Goal: Transaction & Acquisition: Purchase product/service

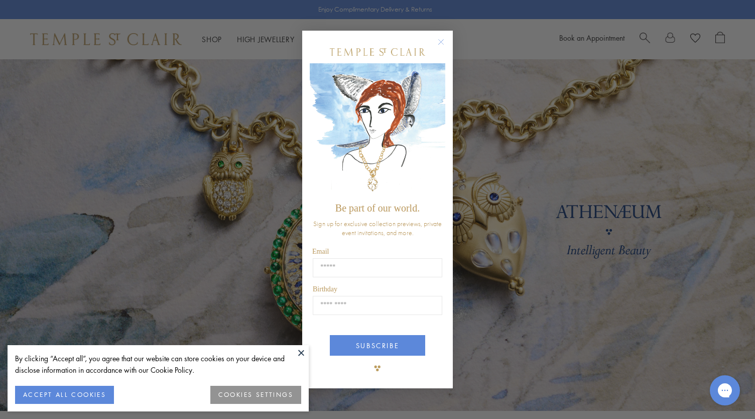
click at [442, 38] on circle "Close dialog" at bounding box center [441, 42] width 12 height 12
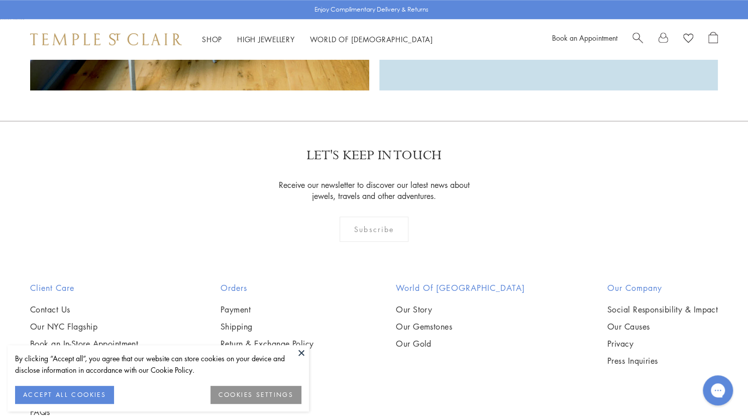
scroll to position [2762, 0]
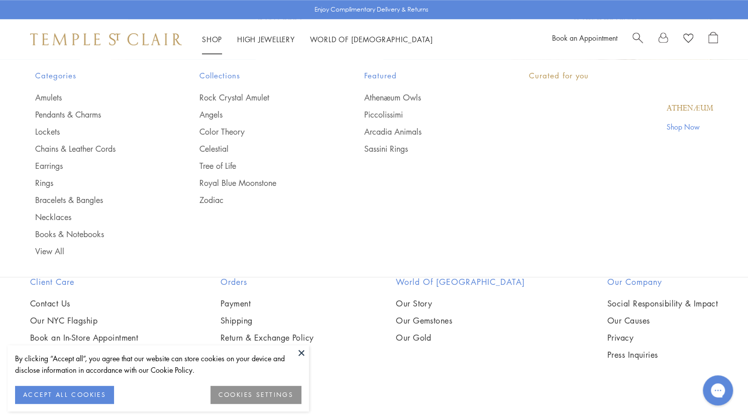
click at [205, 35] on li "Shop Shop Categories Amulets Pendants & Charms Lockets Chains & Leather Cords E…" at bounding box center [212, 39] width 20 height 13
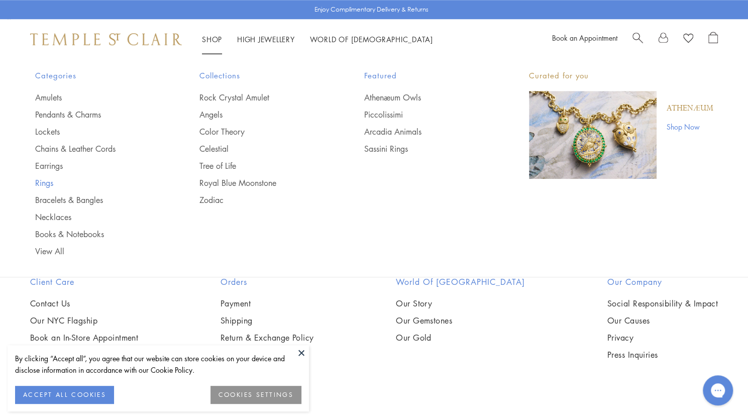
click at [54, 183] on link "Rings" at bounding box center [97, 182] width 125 height 11
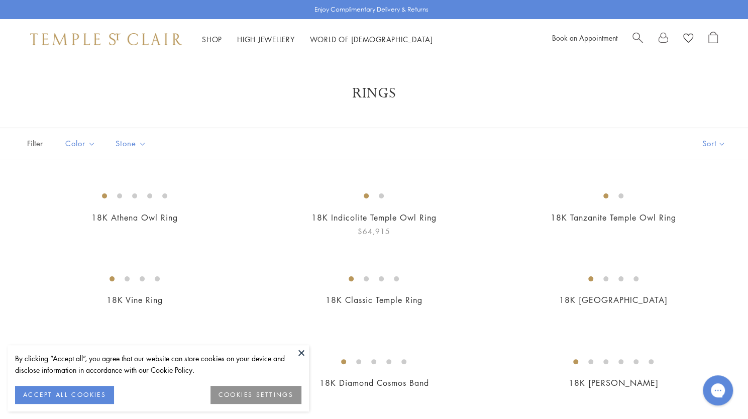
click at [303, 346] on button at bounding box center [301, 352] width 15 height 15
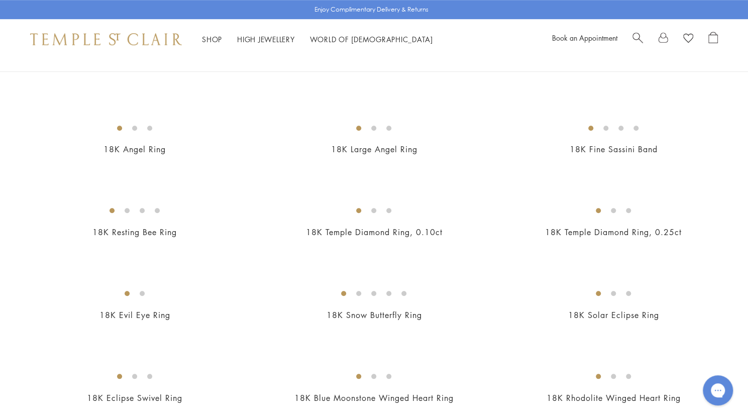
scroll to position [402, 0]
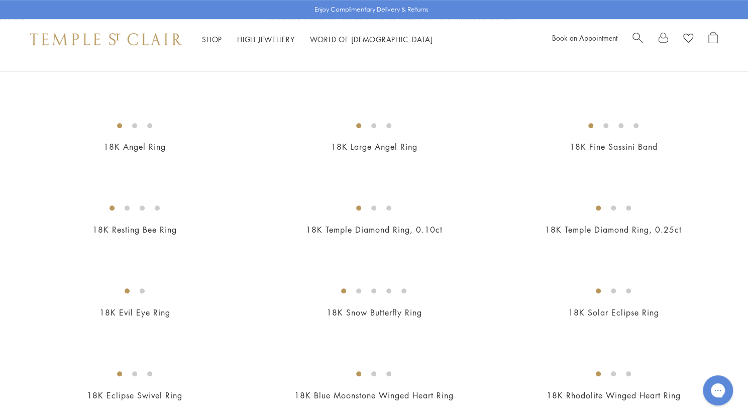
click at [0, 0] on img at bounding box center [0, 0] width 0 height 0
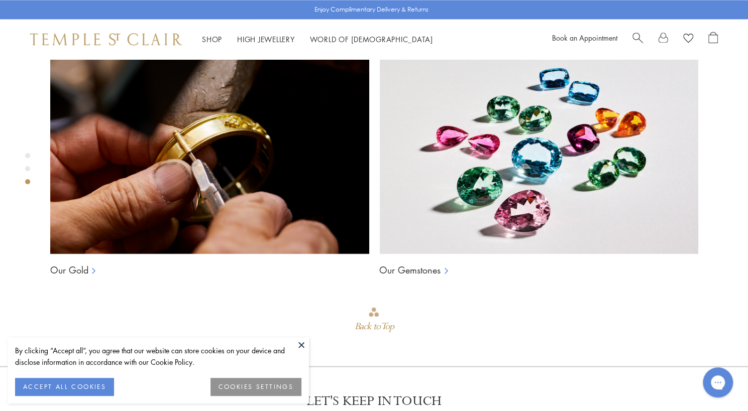
scroll to position [812, 0]
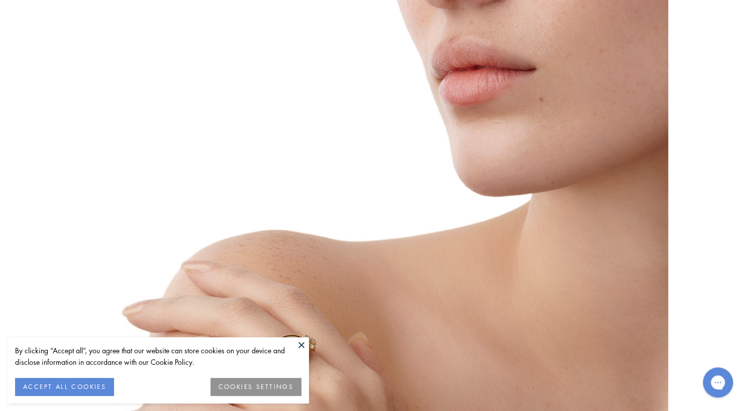
click at [301, 347] on button at bounding box center [301, 344] width 15 height 15
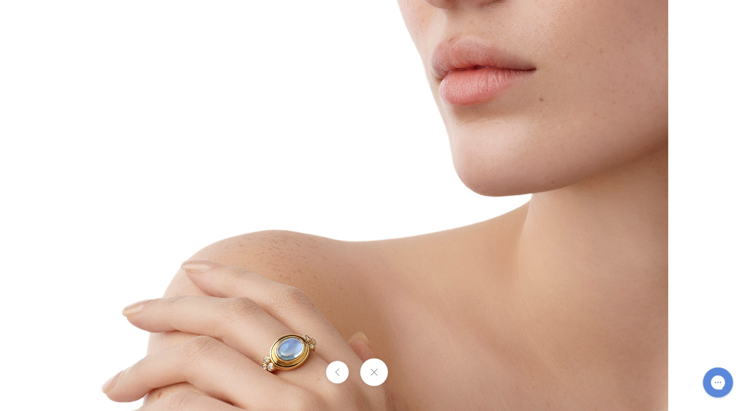
click at [374, 372] on button at bounding box center [374, 372] width 28 height 28
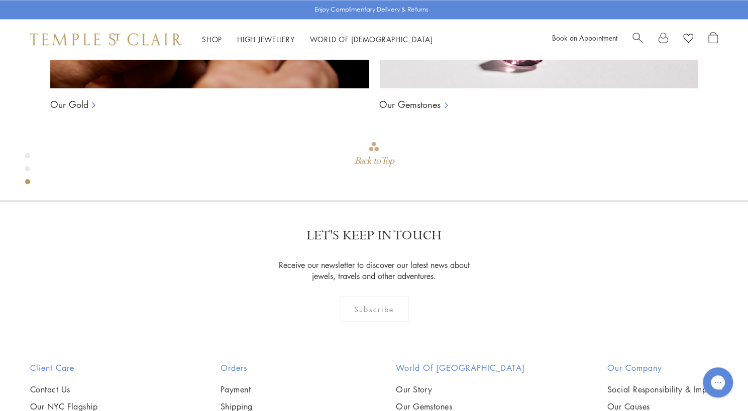
scroll to position [1164, 0]
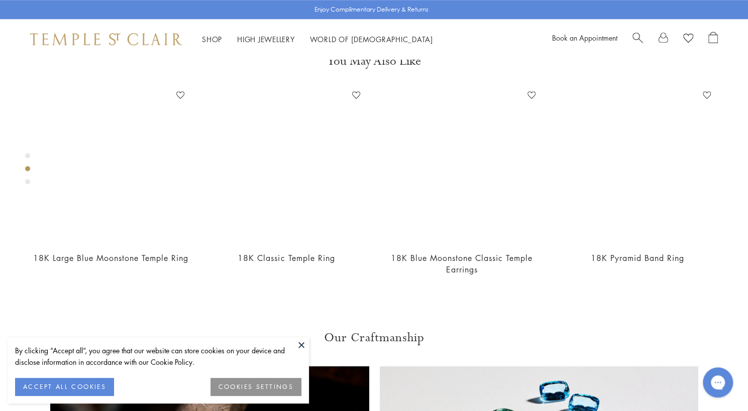
scroll to position [612, 0]
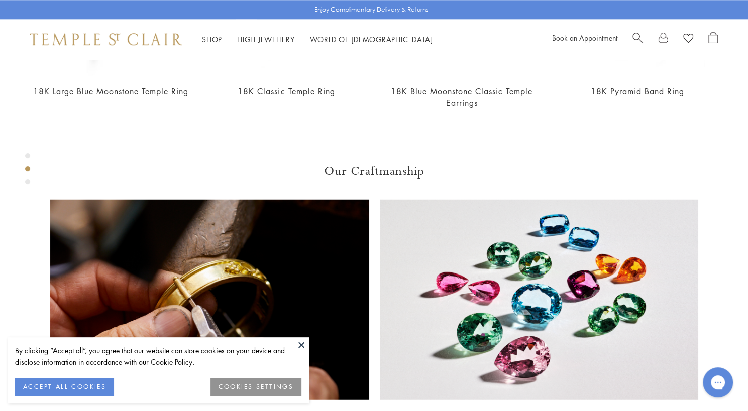
click at [296, 337] on button at bounding box center [301, 344] width 15 height 15
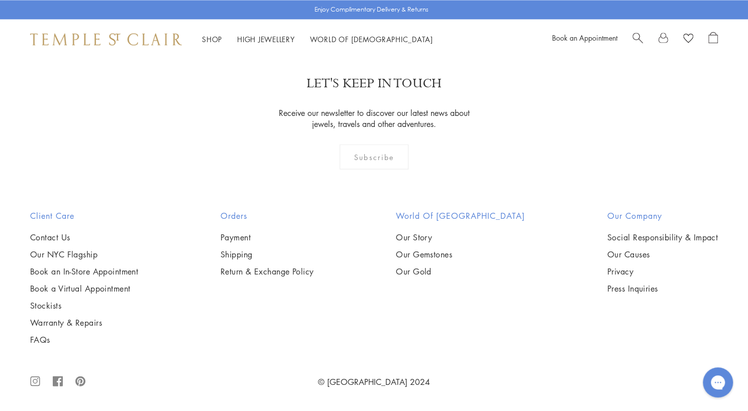
scroll to position [1657, 0]
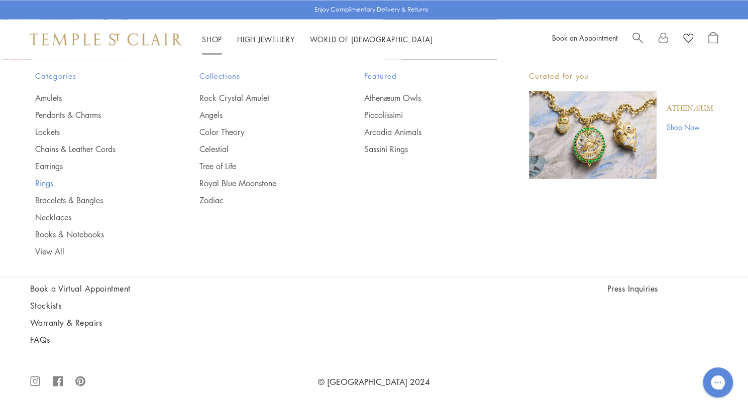
click at [45, 186] on link "Rings" at bounding box center [97, 182] width 125 height 11
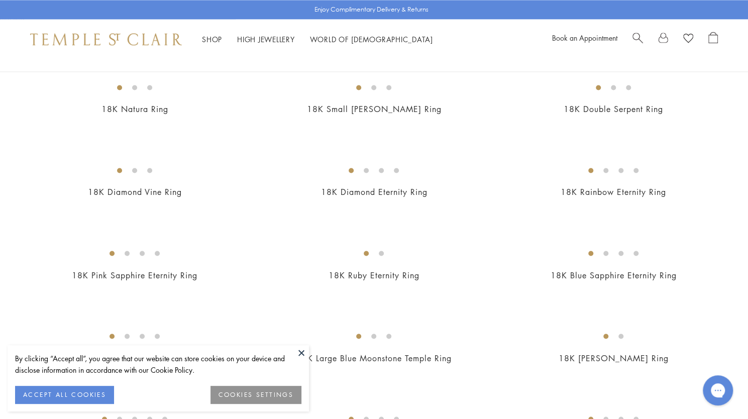
scroll to position [954, 0]
